Goal: Task Accomplishment & Management: Manage account settings

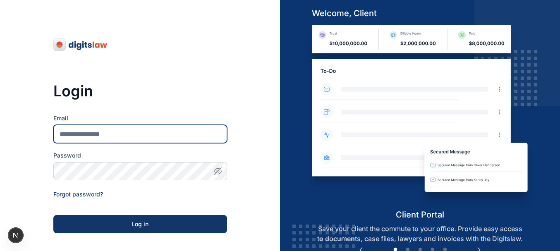
click at [184, 132] on input "Email" at bounding box center [140, 134] width 174 height 18
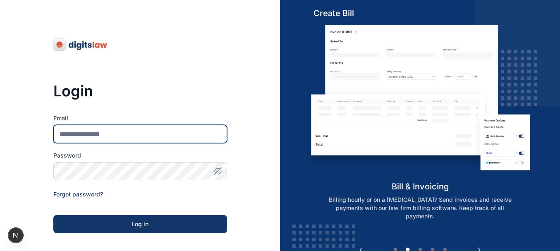
type input "**********"
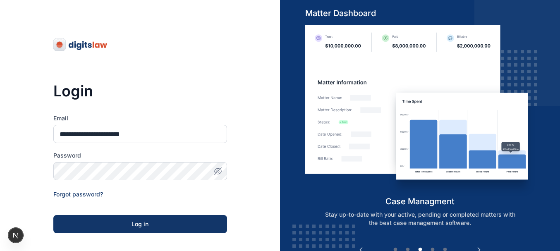
click at [147, 158] on label "Password" at bounding box center [140, 155] width 174 height 8
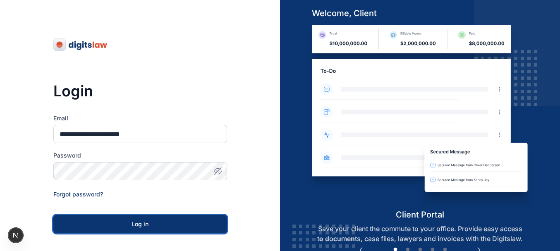
click at [151, 222] on div "Log in" at bounding box center [140, 224] width 147 height 8
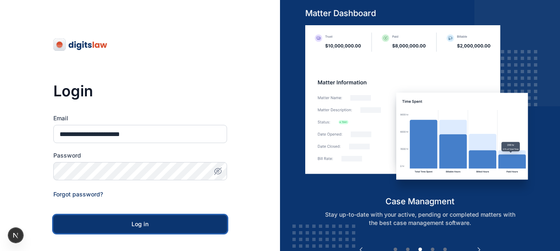
click at [151, 222] on div "Log in" at bounding box center [140, 224] width 147 height 8
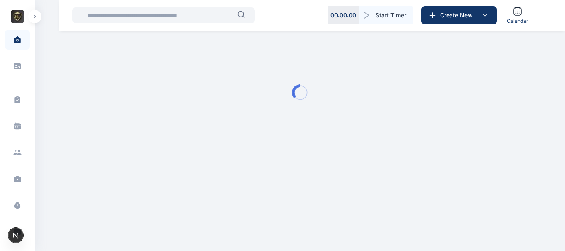
click at [34, 17] on icon "button" at bounding box center [34, 16] width 2 height 3
